Goal: Task Accomplishment & Management: Manage account settings

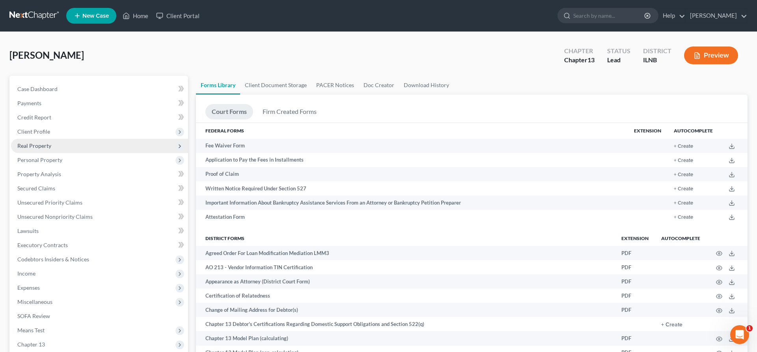
click at [90, 145] on span "Real Property" at bounding box center [99, 146] width 177 height 14
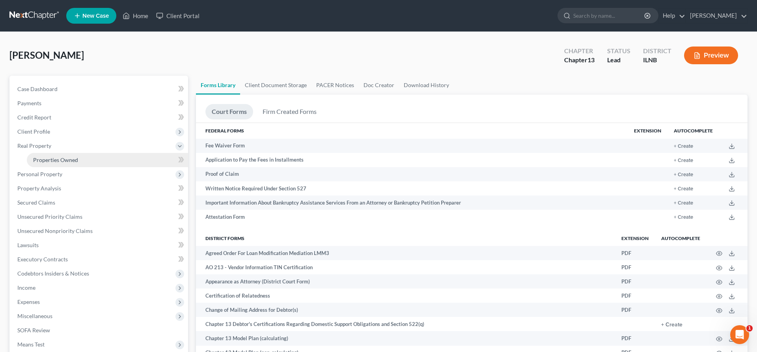
click at [92, 161] on link "Properties Owned" at bounding box center [107, 160] width 161 height 14
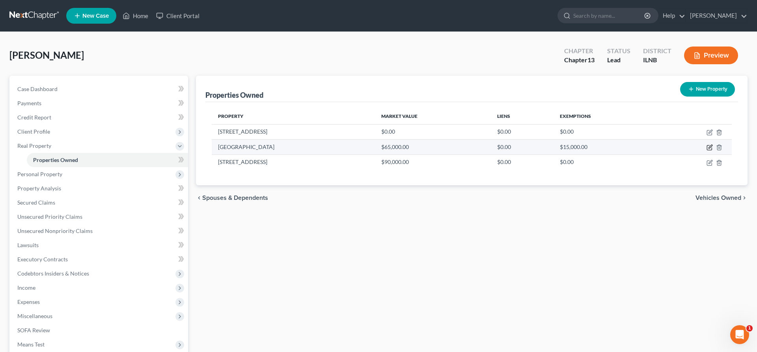
drag, startPoint x: 710, startPoint y: 148, endPoint x: 622, endPoint y: 147, distance: 87.5
click at [709, 148] on icon "button" at bounding box center [709, 147] width 6 height 6
select select "14"
select select "0"
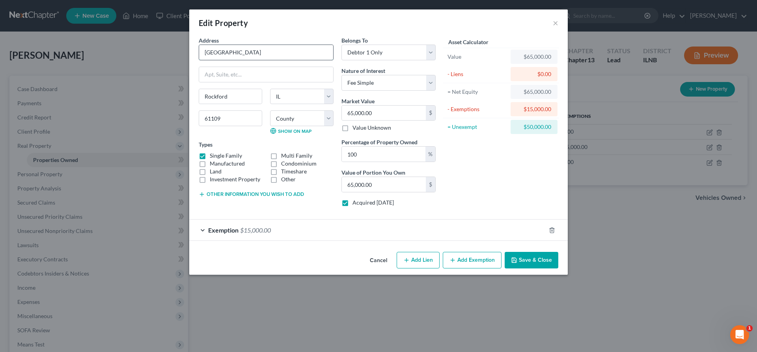
click at [259, 51] on input "[GEOGRAPHIC_DATA]" at bounding box center [266, 52] width 134 height 15
type input "[STREET_ADDRESS]"
click at [526, 260] on button "Save & Close" at bounding box center [531, 260] width 54 height 17
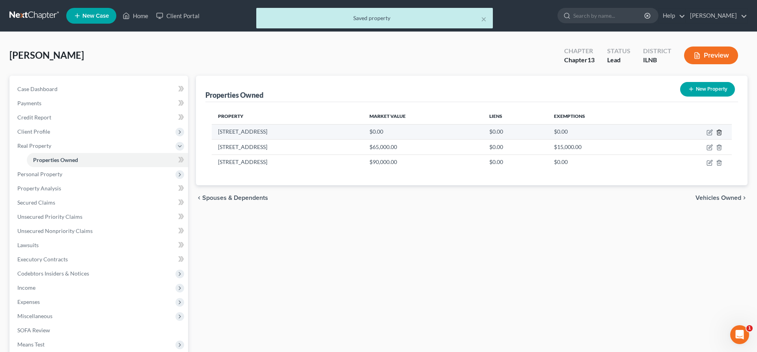
click at [718, 132] on line "button" at bounding box center [718, 133] width 0 height 2
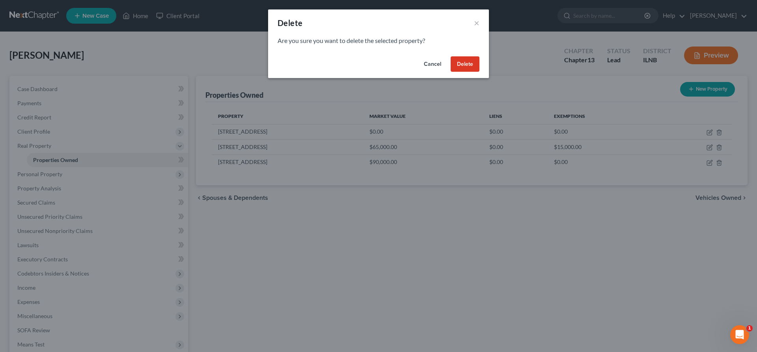
click at [468, 65] on button "Delete" at bounding box center [464, 64] width 29 height 16
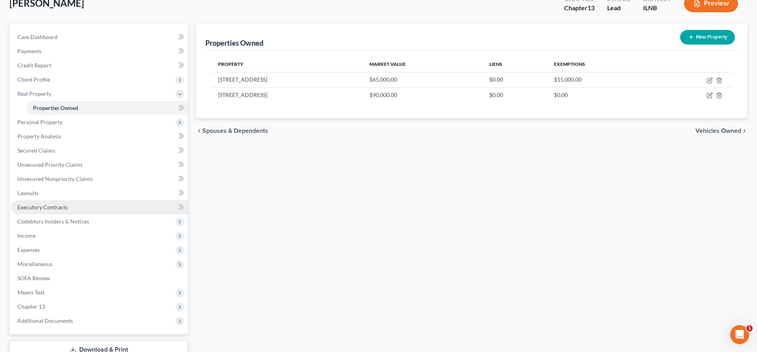
scroll to position [109, 0]
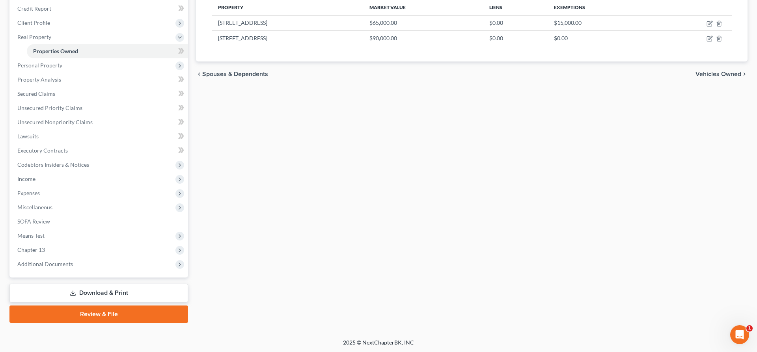
click at [128, 293] on link "Download & Print" at bounding box center [98, 293] width 178 height 19
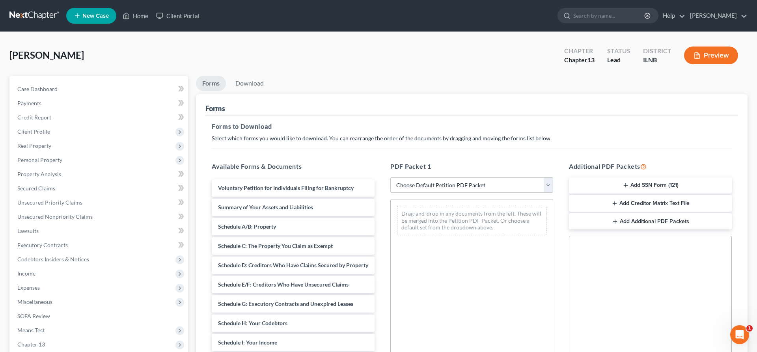
click at [390, 177] on select "Choose Default Petition PDF Packet Complete Bankruptcy Petition (all forms and …" at bounding box center [471, 185] width 163 height 16
click at [332, 79] on ul "Forms Download" at bounding box center [471, 85] width 551 height 19
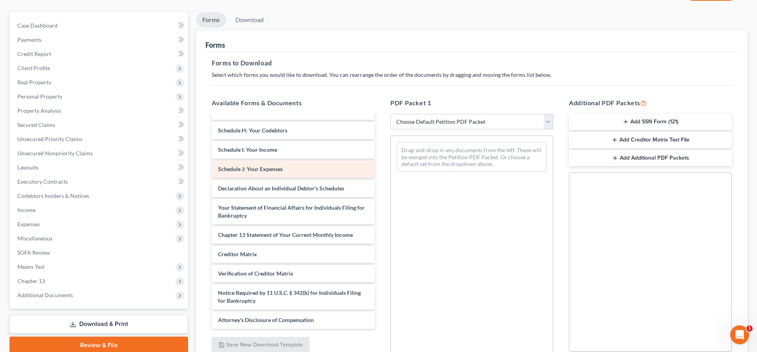
scroll to position [80, 0]
